Goal: Information Seeking & Learning: Find specific fact

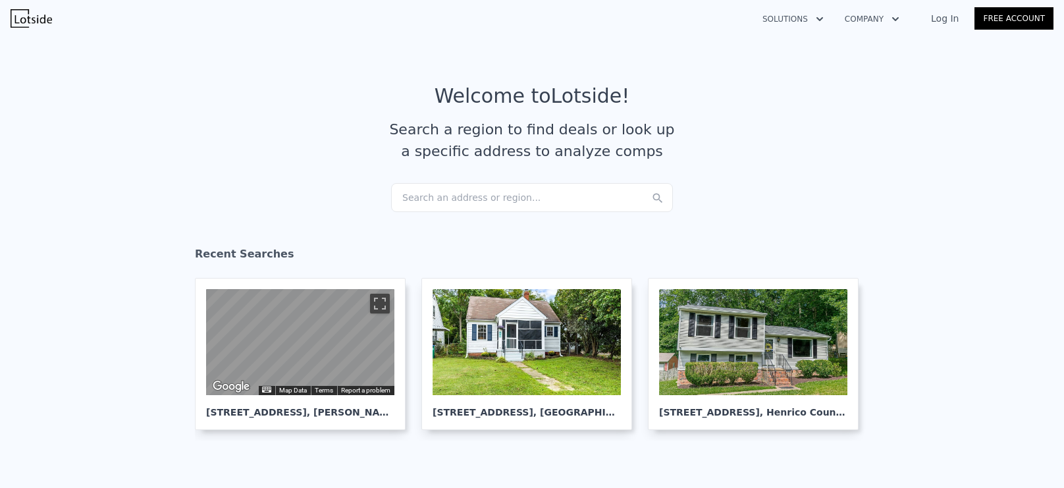
click at [535, 184] on div "Search an address or region..." at bounding box center [532, 197] width 282 height 29
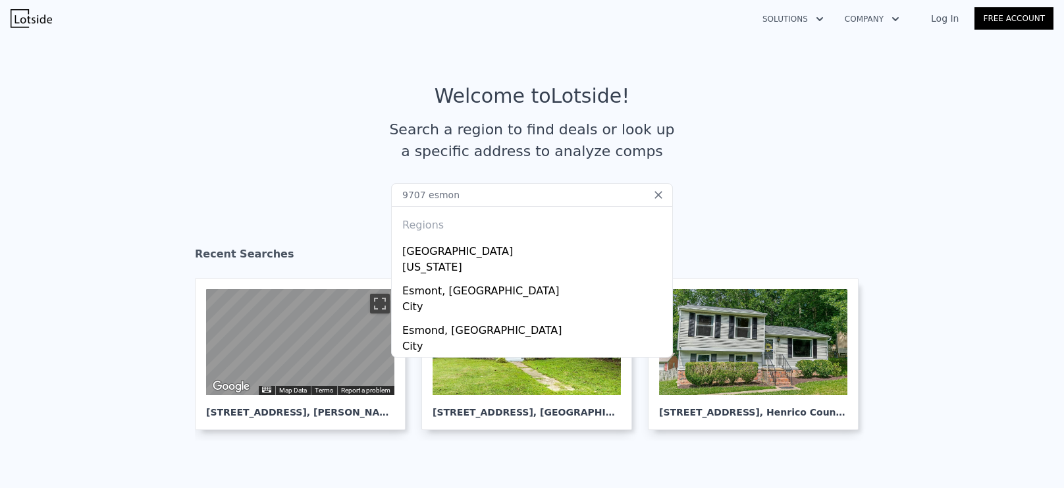
type input "9707 esmont"
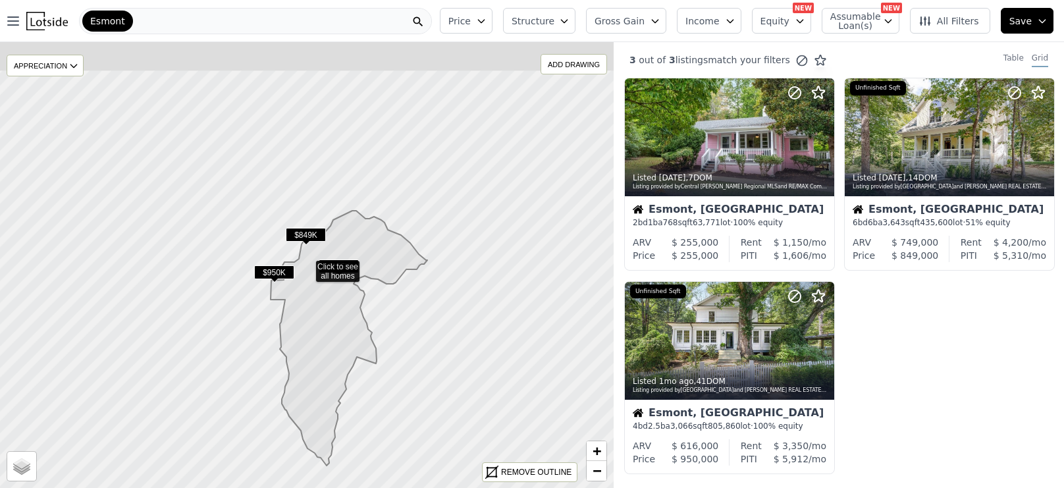
click at [195, 24] on div "Esmont" at bounding box center [255, 21] width 353 height 26
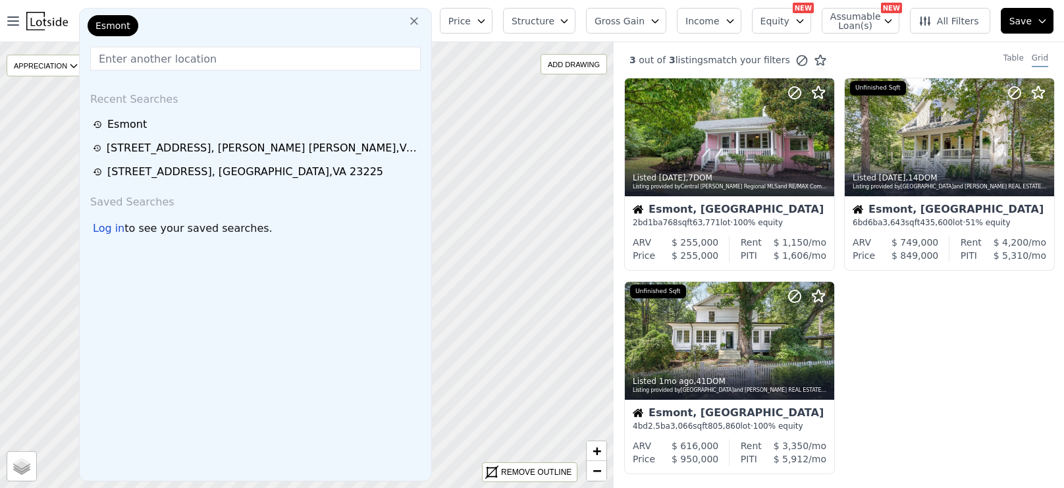
click at [128, 28] on div "Esmont" at bounding box center [113, 25] width 51 height 21
click at [421, 18] on icon at bounding box center [414, 20] width 13 height 13
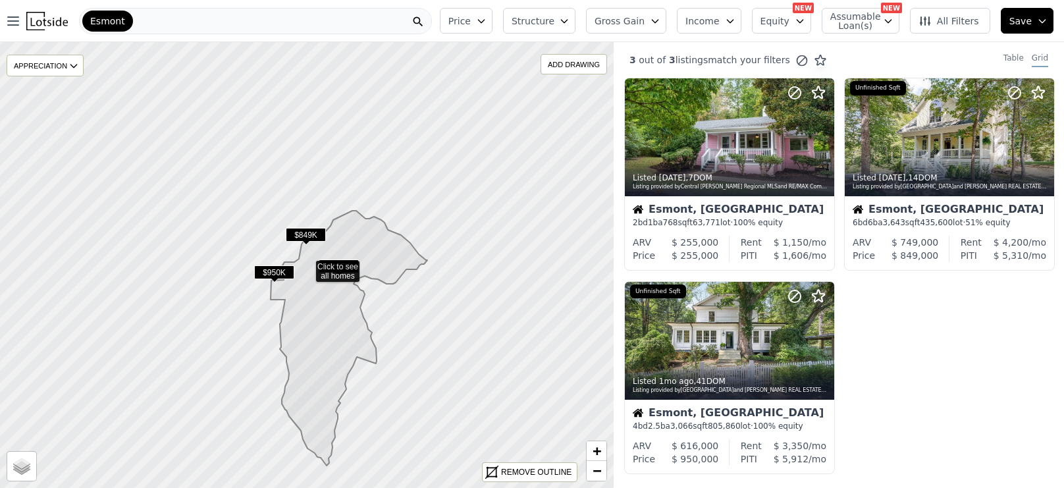
click at [263, 21] on div "Esmont" at bounding box center [255, 21] width 353 height 26
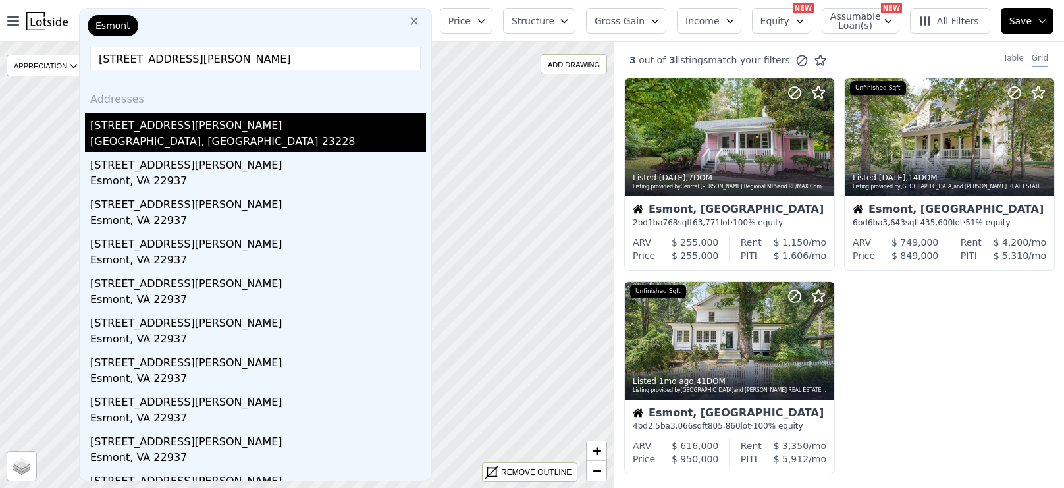
type input "[STREET_ADDRESS][PERSON_NAME]"
click at [138, 127] on div "[STREET_ADDRESS][PERSON_NAME]" at bounding box center [258, 123] width 336 height 21
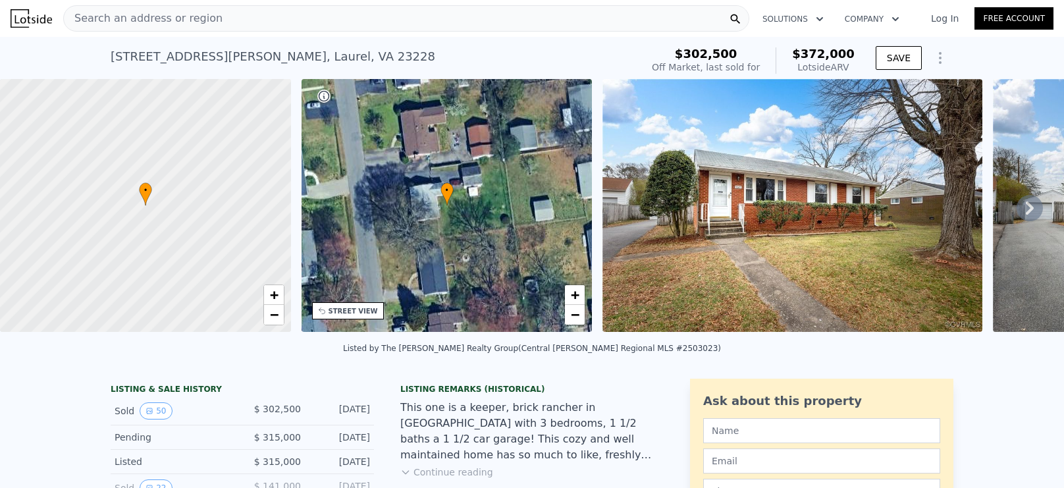
click at [261, 49] on div "[STREET_ADDRESS][PERSON_NAME][PERSON_NAME]" at bounding box center [273, 56] width 325 height 18
copy div "[STREET_ADDRESS][PERSON_NAME][PERSON_NAME] Sold [DATE] for $302,500 (~ARV $372k…"
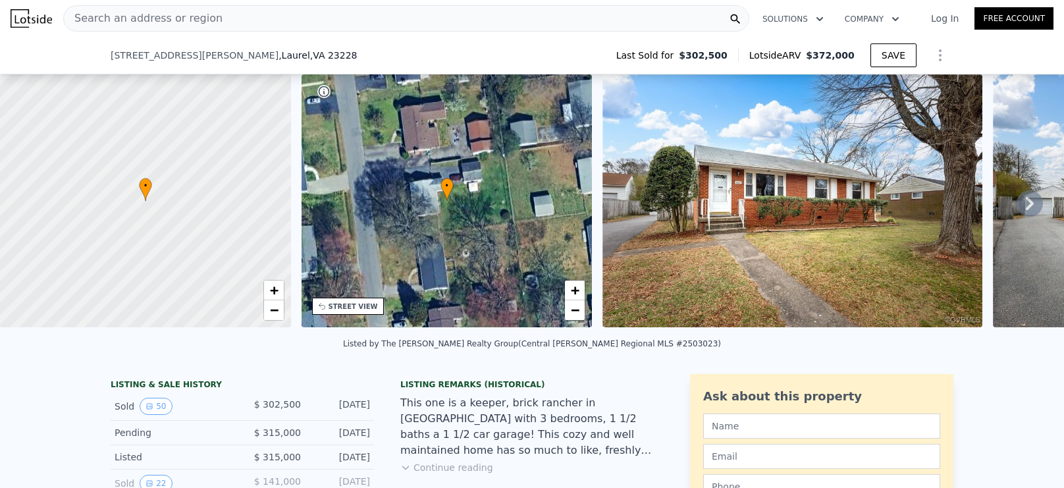
scroll to position [1380, 0]
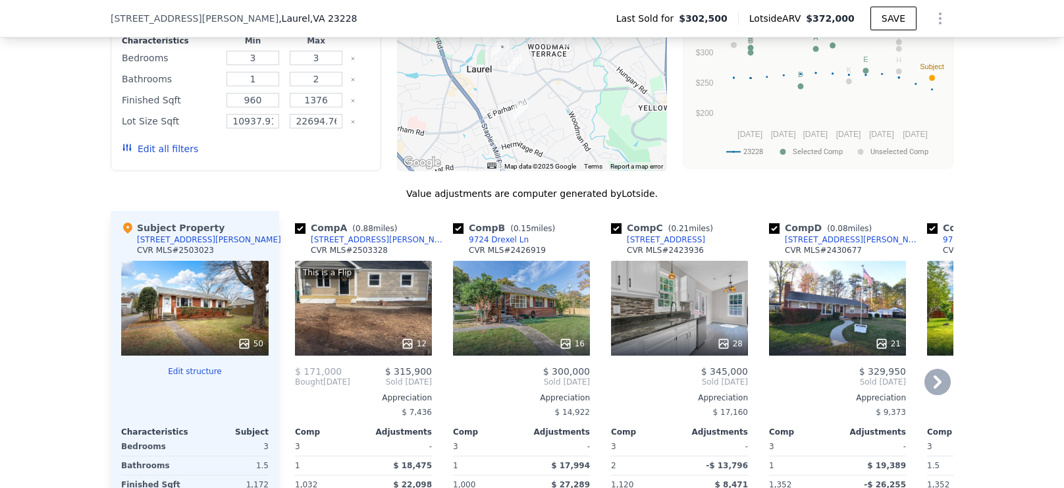
click at [940, 379] on icon at bounding box center [938, 381] width 8 height 13
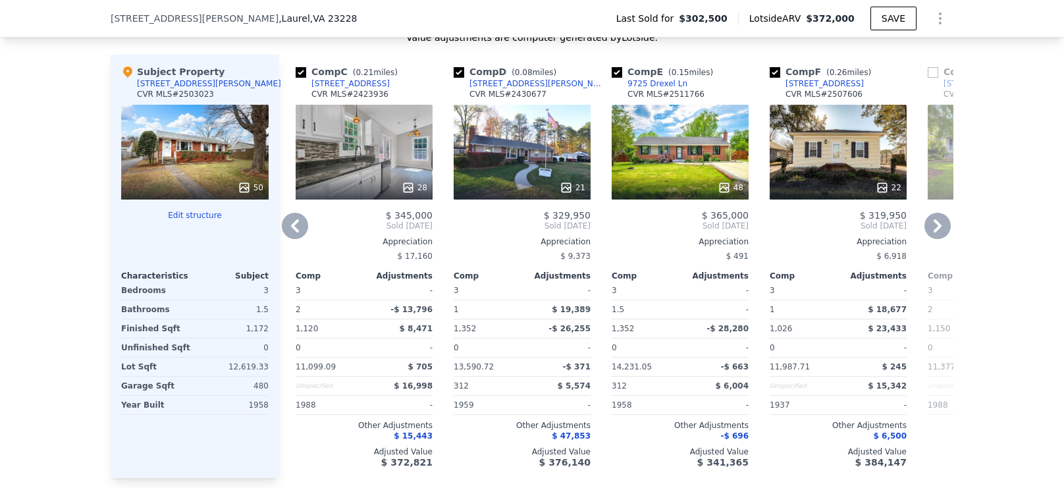
scroll to position [1511, 0]
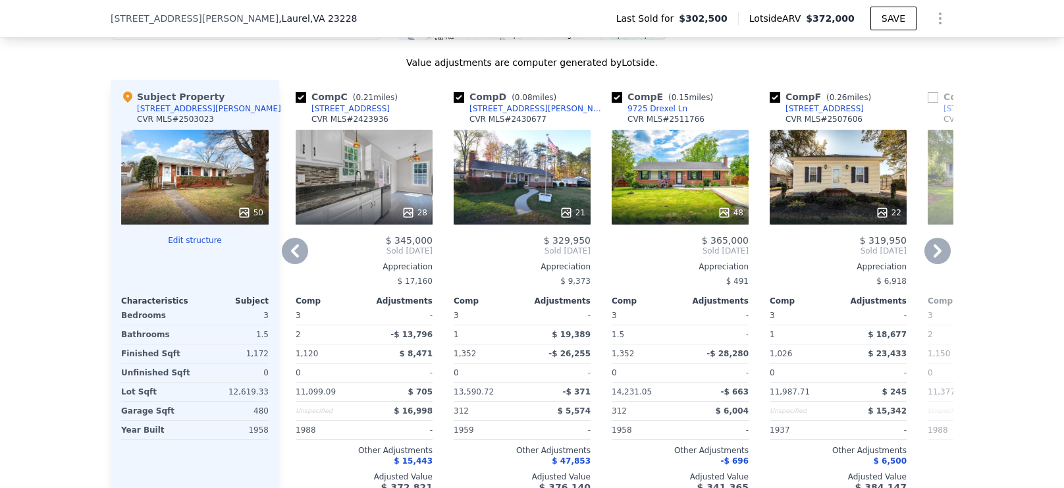
click at [940, 252] on icon at bounding box center [938, 251] width 26 height 26
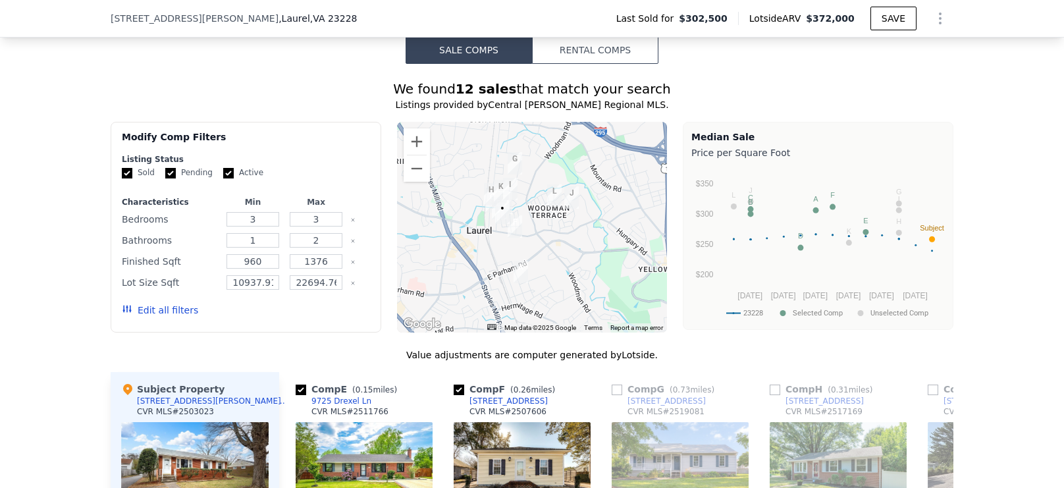
scroll to position [1127, 0]
